Goal: Check status

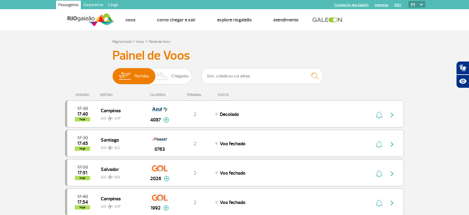
click at [332, 28] on li at bounding box center [333, 19] width 47 height 21
click at [171, 79] on img at bounding box center [162, 76] width 18 height 16
click at [112, 73] on input "Partidas Chegadas" at bounding box center [112, 73] width 0 height 0
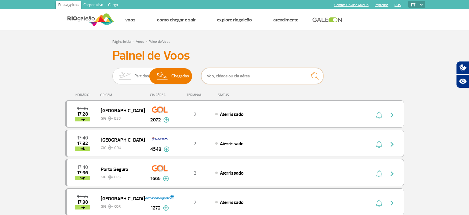
click at [255, 80] on input "text" at bounding box center [262, 76] width 122 height 16
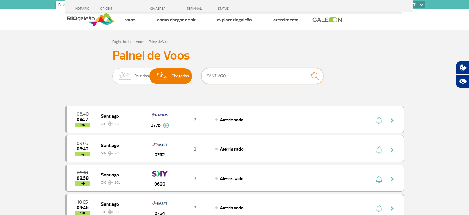
scroll to position [258, 0]
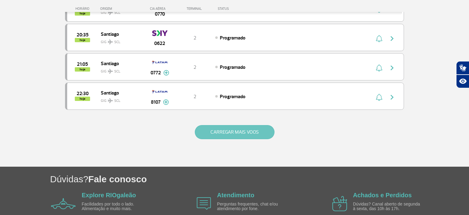
type input "SANTIAGO"
click at [236, 127] on button "CARREGAR MAIS VOOS" at bounding box center [235, 132] width 80 height 14
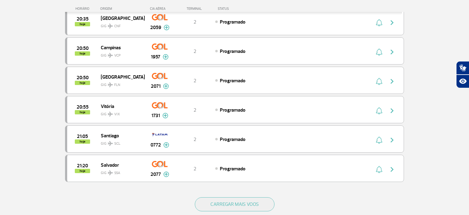
scroll to position [1097, 0]
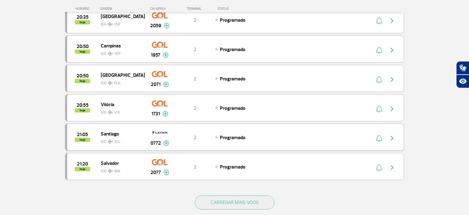
click at [88, 138] on span "hoje" at bounding box center [82, 140] width 15 height 4
